Goal: Task Accomplishment & Management: Use online tool/utility

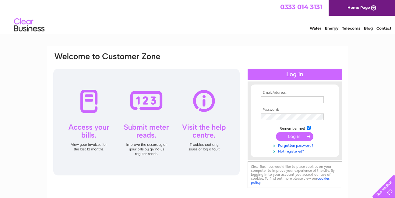
type input "info@langtreemotors.com"
click at [298, 133] on input "submit" at bounding box center [294, 136] width 37 height 9
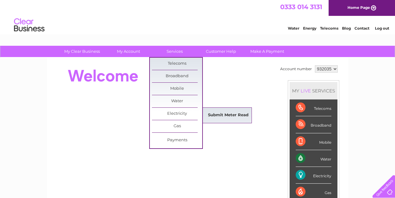
click at [209, 112] on link "Submit Meter Read" at bounding box center [228, 115] width 50 height 12
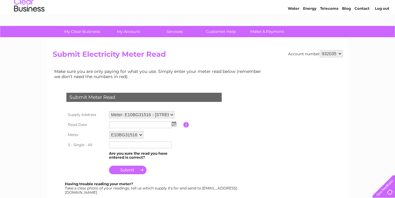
scroll to position [30, 0]
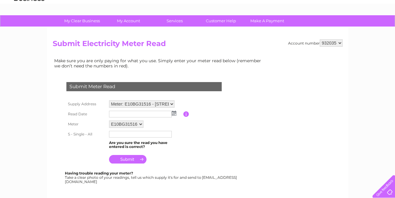
click at [177, 114] on td at bounding box center [146, 114] width 76 height 10
click at [174, 114] on img at bounding box center [174, 113] width 5 height 5
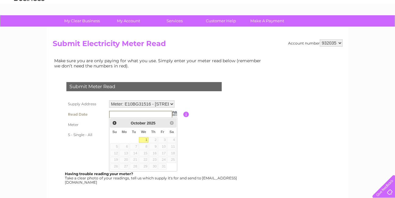
click at [145, 140] on link "1" at bounding box center [144, 140] width 10 height 6
type input "2025/10/01"
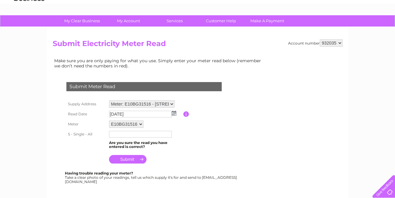
click at [135, 137] on input "text" at bounding box center [140, 134] width 63 height 7
type input "104582"
click at [139, 159] on input "submit" at bounding box center [127, 159] width 37 height 9
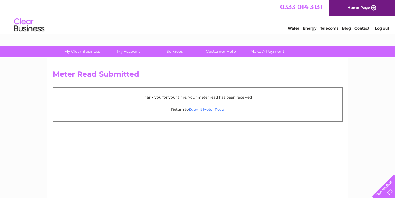
click at [197, 110] on link "Submit Meter Read" at bounding box center [206, 109] width 35 height 5
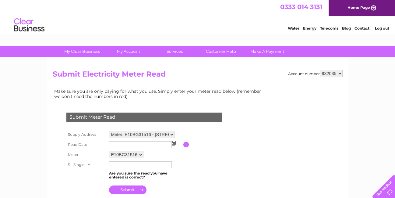
click at [339, 72] on select "932035 932036" at bounding box center [331, 73] width 23 height 7
select select "932036"
click at [320, 70] on select "932035 932036" at bounding box center [331, 73] width 23 height 7
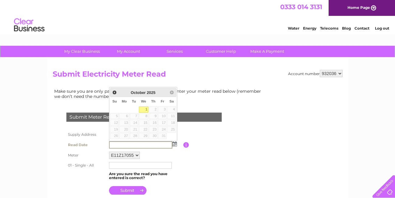
click at [141, 109] on link "1" at bounding box center [144, 109] width 10 height 6
type input "2025/10/01"
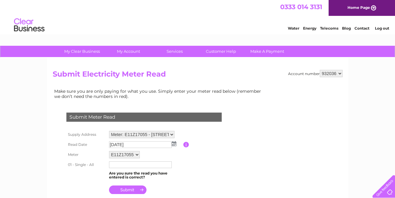
click at [124, 164] on input "text" at bounding box center [140, 164] width 63 height 7
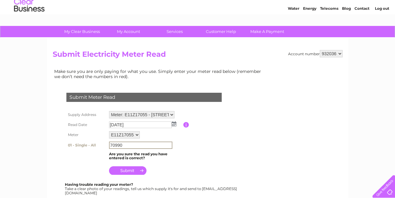
scroll to position [30, 0]
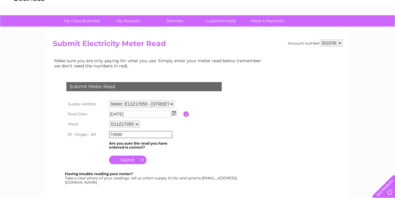
type input "70990"
click at [129, 161] on input "submit" at bounding box center [127, 159] width 37 height 9
